Goal: Find contact information: Find contact information

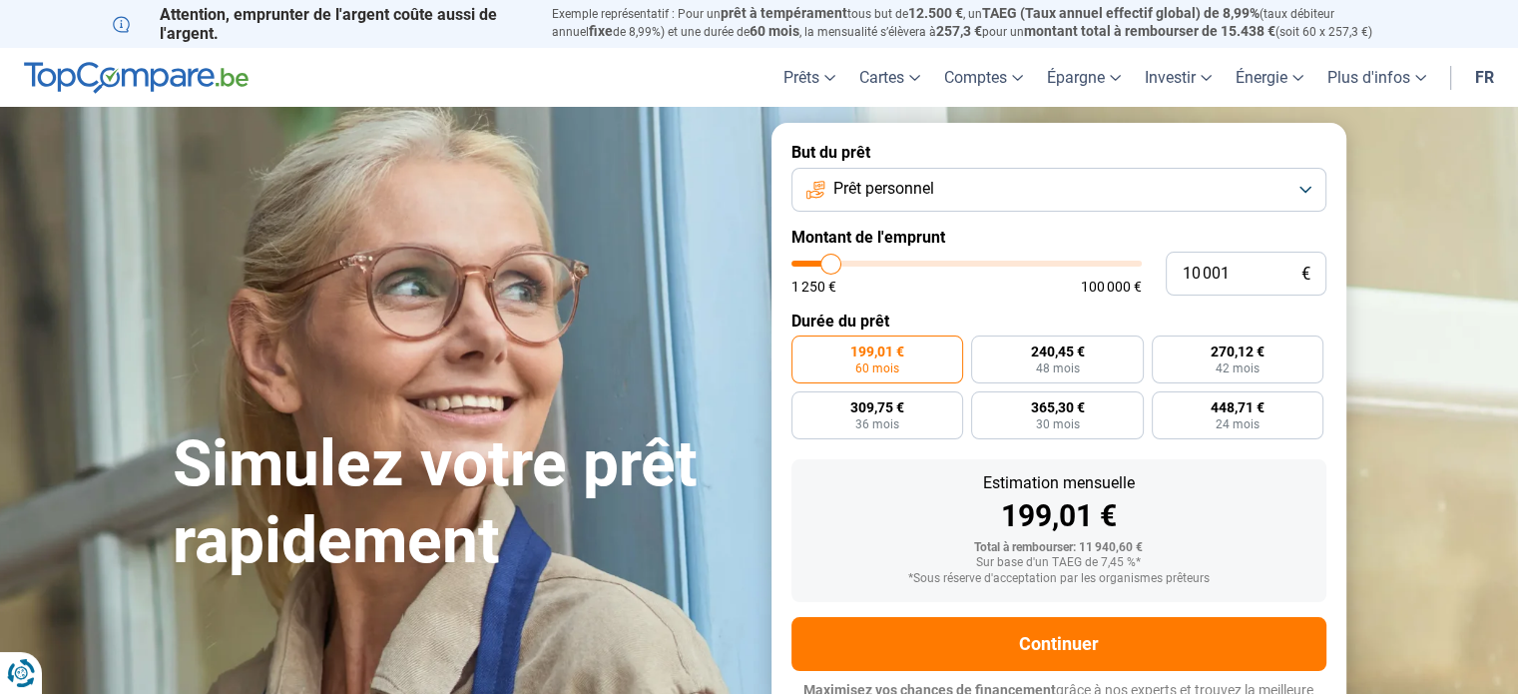
click at [157, 80] on img at bounding box center [136, 78] width 225 height 32
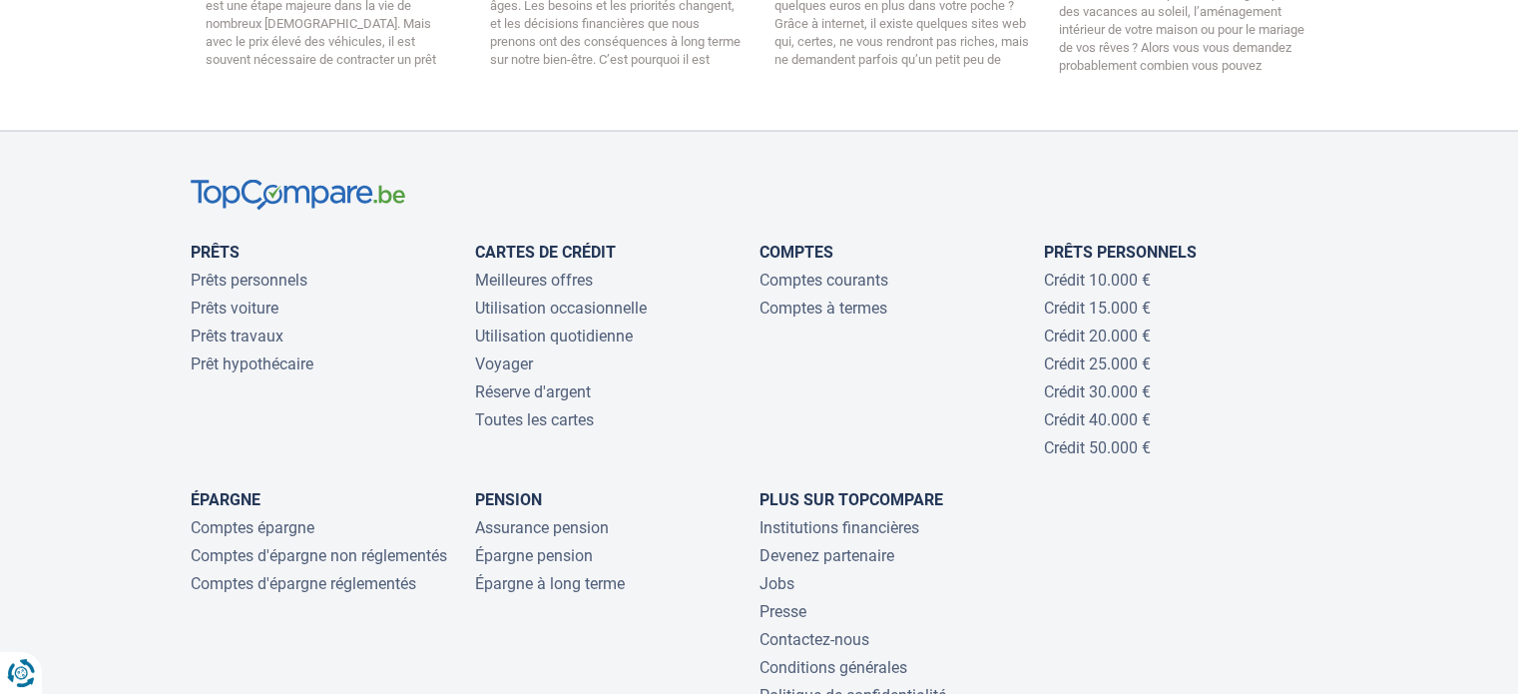
scroll to position [4391, 0]
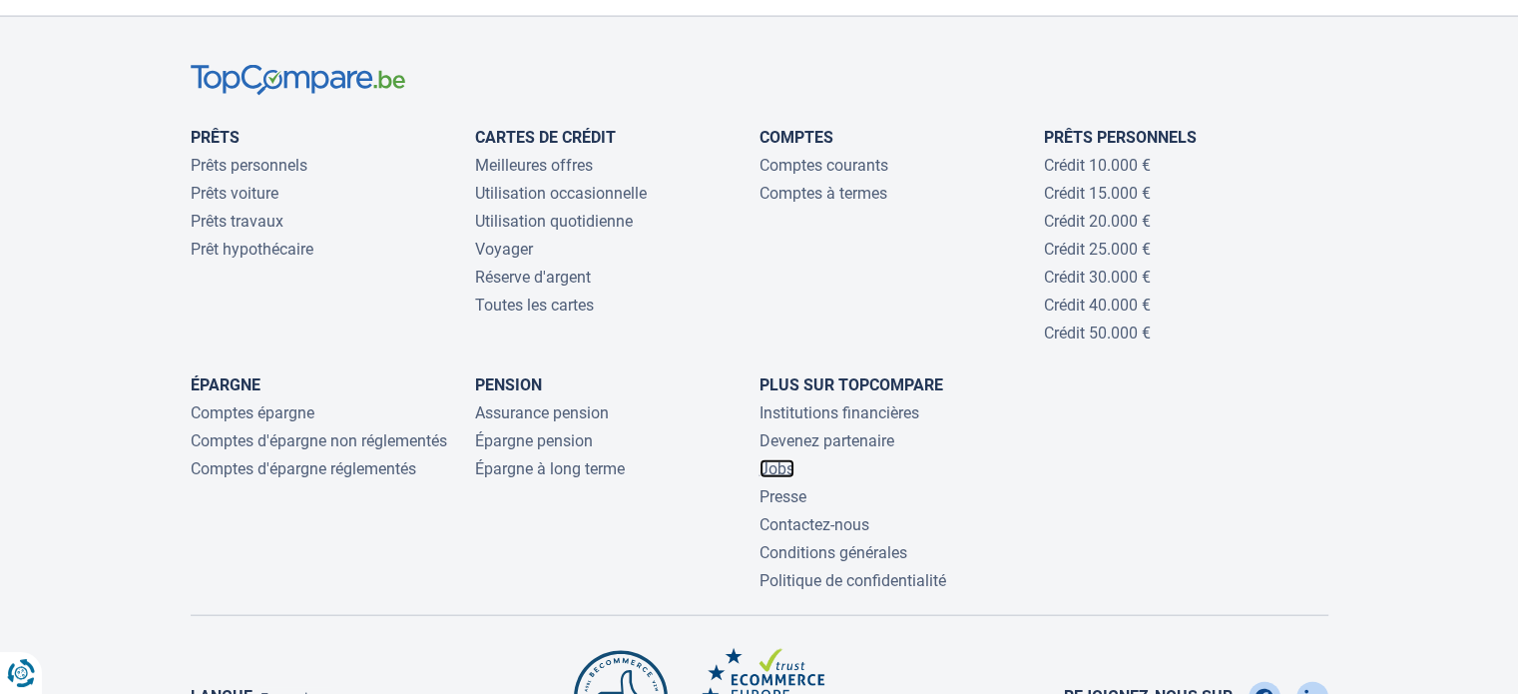
click at [781, 459] on link "Jobs" at bounding box center [776, 468] width 35 height 19
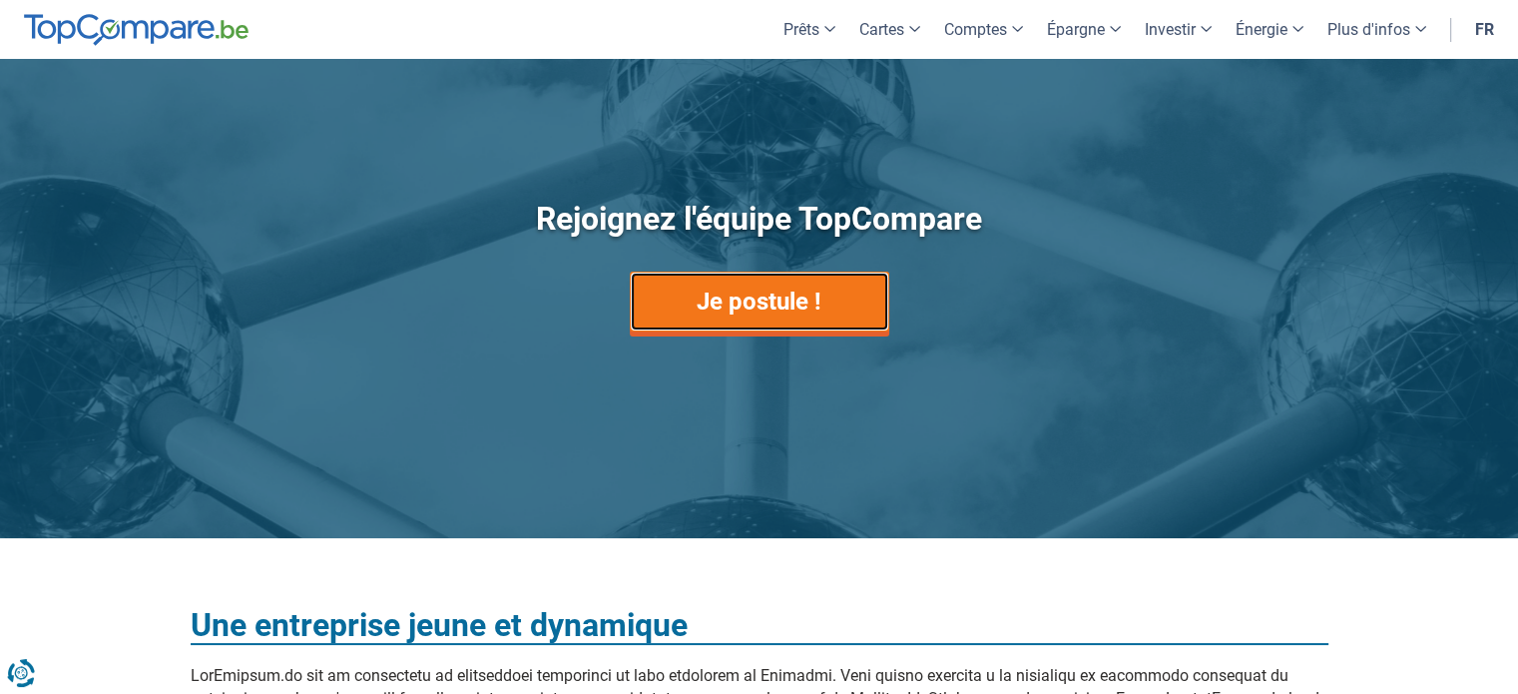
click at [760, 299] on link "Je postule !" at bounding box center [759, 301] width 259 height 60
click at [765, 306] on link "Je postule !" at bounding box center [759, 301] width 259 height 60
click at [738, 306] on link "Je postule !" at bounding box center [759, 301] width 259 height 60
